Goal: Find specific page/section: Find specific page/section

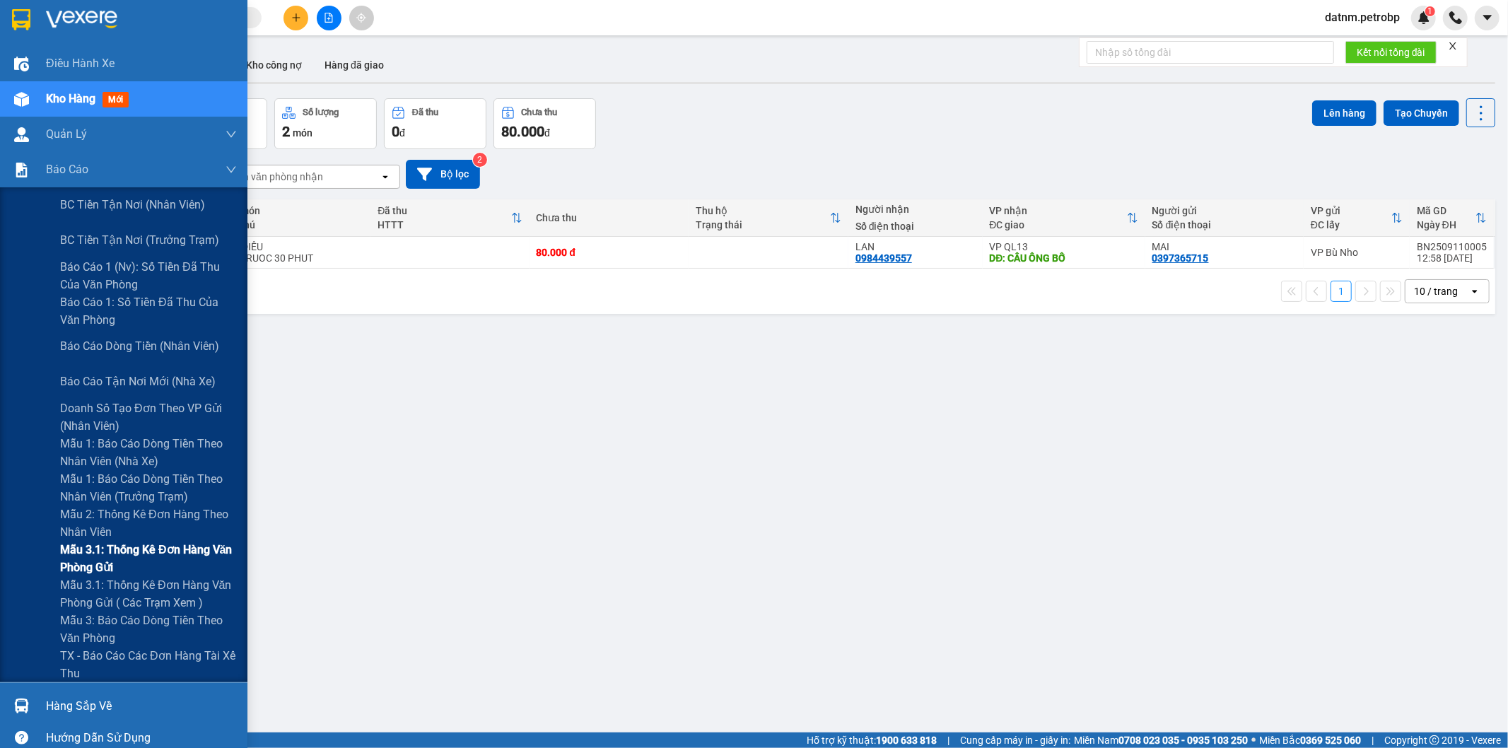
click at [153, 559] on span "Mẫu 3.1: Thống kê đơn hàng văn phòng gửi" at bounding box center [148, 558] width 177 height 35
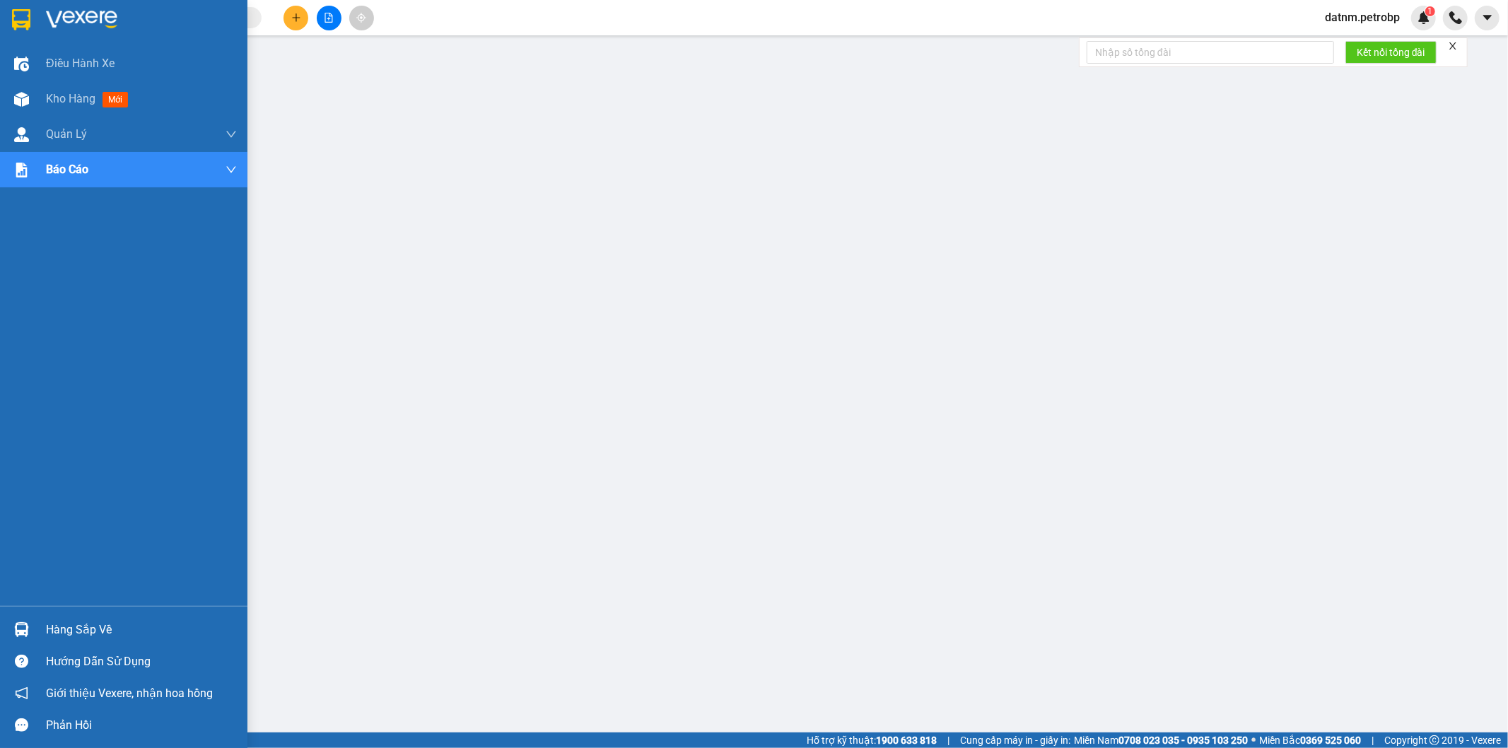
click at [93, 635] on div "Hàng sắp về" at bounding box center [141, 629] width 191 height 21
click at [32, 632] on div at bounding box center [21, 629] width 25 height 25
click at [16, 639] on div at bounding box center [21, 629] width 25 height 25
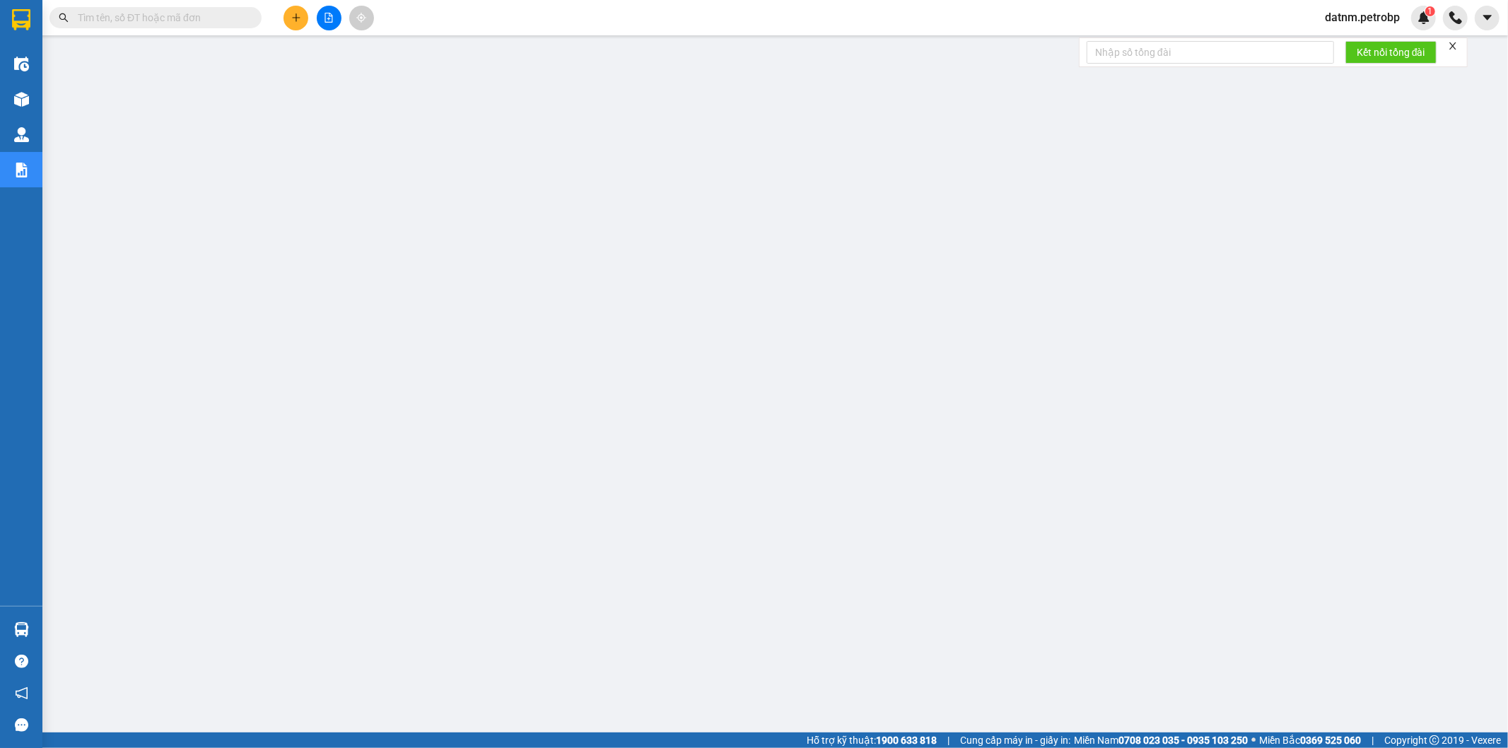
click at [27, 621] on div at bounding box center [21, 629] width 25 height 25
click at [24, 632] on div "Điều hành xe Kho hàng mới Quản [PERSON_NAME] lý chuyến Quản lý giao nhận mới Qu…" at bounding box center [21, 374] width 42 height 748
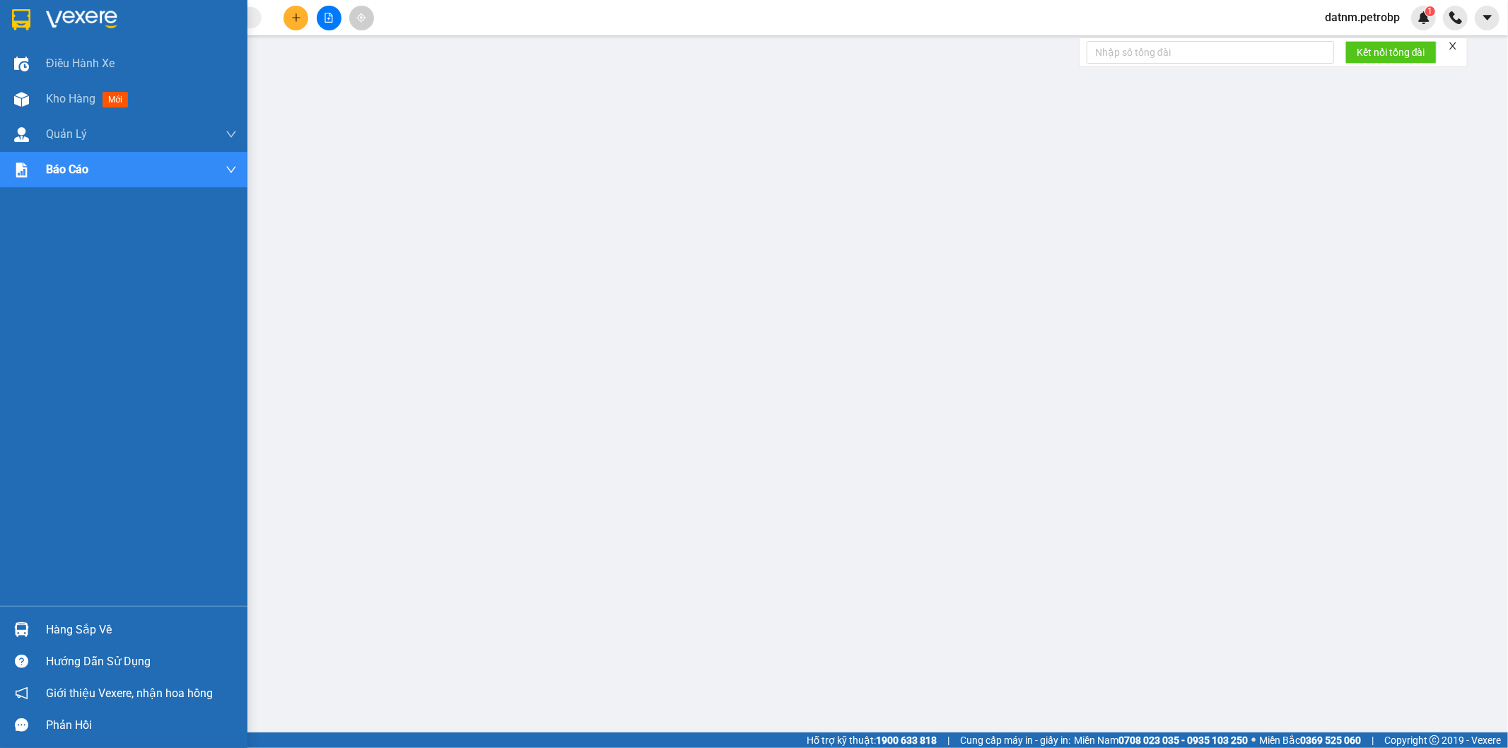
click at [18, 634] on img at bounding box center [21, 629] width 15 height 15
click at [61, 627] on div "Hàng sắp về" at bounding box center [141, 629] width 191 height 21
click at [42, 624] on div "Hàng sắp về" at bounding box center [123, 630] width 247 height 32
click at [48, 626] on div "Hàng sắp về" at bounding box center [141, 629] width 191 height 21
